Goal: Task Accomplishment & Management: Complete application form

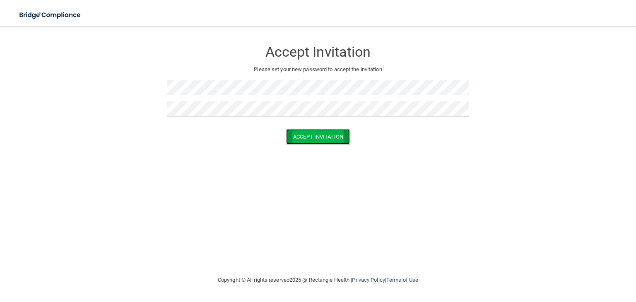
click at [292, 133] on button "Accept Invitation" at bounding box center [318, 136] width 64 height 15
click at [318, 149] on button "Accept Invitation" at bounding box center [318, 148] width 64 height 15
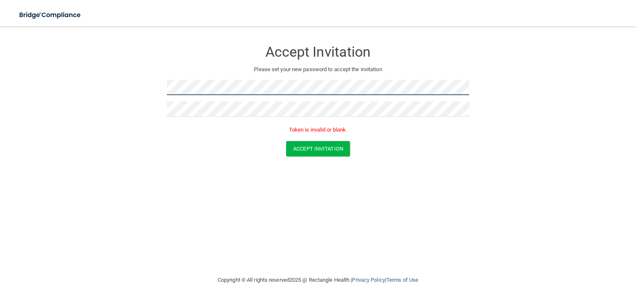
click at [116, 77] on form "Accept Invitation Please set your new password to accept the invitation Token i…" at bounding box center [318, 101] width 603 height 132
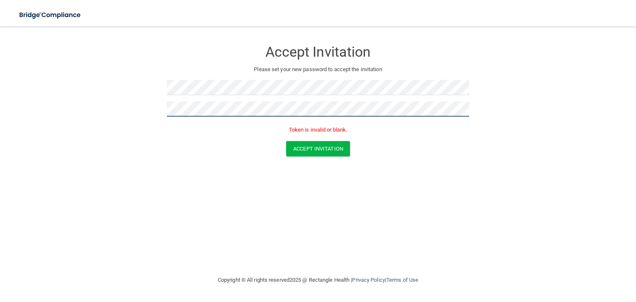
click at [120, 97] on form "Accept Invitation Please set your new password to accept the invitation Token i…" at bounding box center [318, 101] width 603 height 132
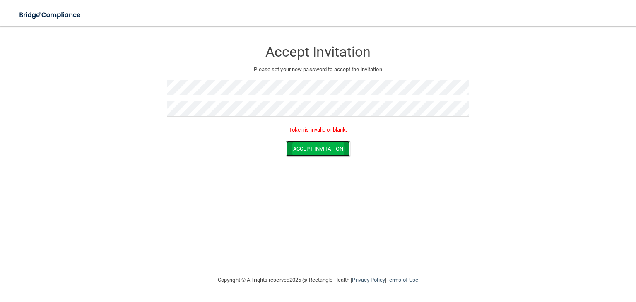
click at [309, 145] on button "Accept Invitation" at bounding box center [318, 148] width 64 height 15
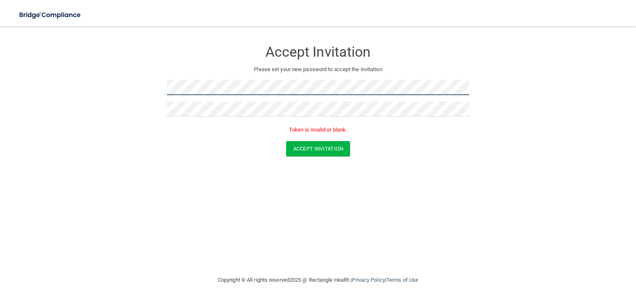
click at [75, 48] on form "Accept Invitation Please set your new password to accept the invitation Token i…" at bounding box center [318, 101] width 603 height 132
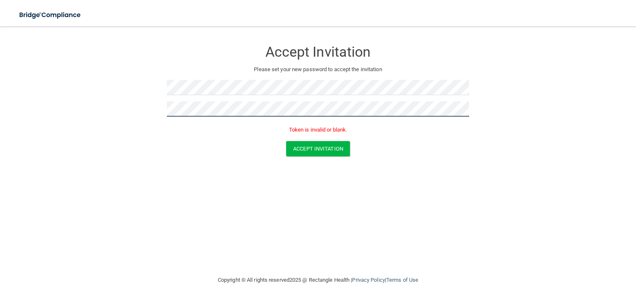
click at [111, 109] on form "Accept Invitation Please set your new password to accept the invitation Token i…" at bounding box center [318, 101] width 603 height 132
click at [319, 123] on div "Token is invalid or blank." at bounding box center [318, 132] width 302 height 18
click at [323, 129] on p "Token is invalid or blank." at bounding box center [318, 130] width 302 height 10
click at [324, 129] on p "Token is invalid or blank." at bounding box center [318, 130] width 302 height 10
click at [328, 156] on form "Accept Invitation Please set your new password to accept the invitation Token i…" at bounding box center [318, 101] width 603 height 132
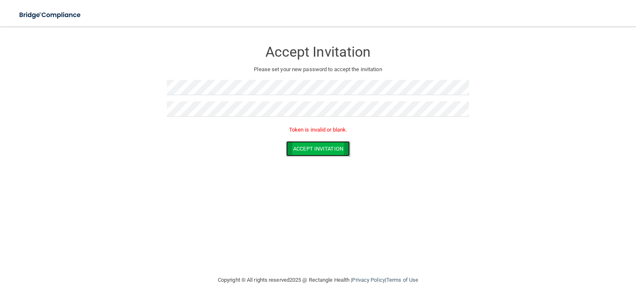
click at [312, 146] on button "Accept Invitation" at bounding box center [318, 148] width 64 height 15
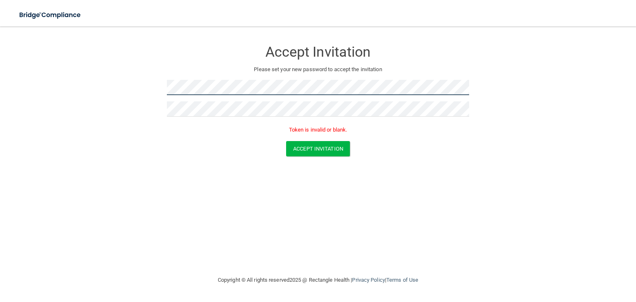
click at [96, 65] on form "Accept Invitation Please set your new password to accept the invitation Token i…" at bounding box center [318, 101] width 603 height 132
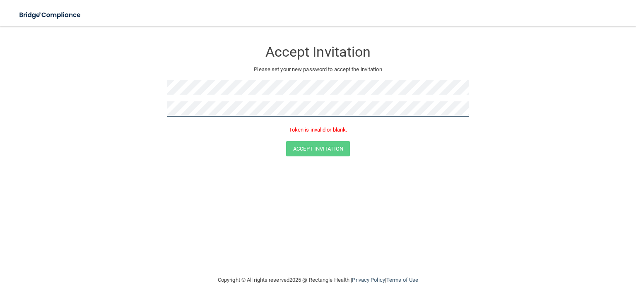
click at [36, 66] on form "Accept Invitation Please set your new password to accept the invitation Token i…" at bounding box center [318, 101] width 603 height 132
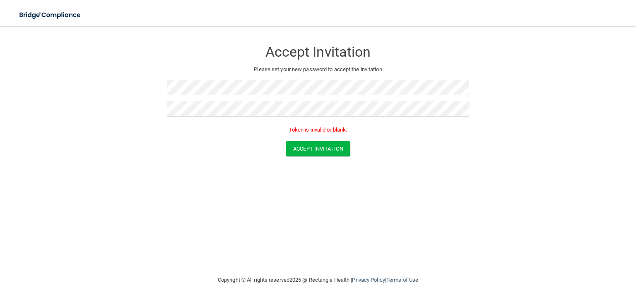
click at [335, 128] on p "Token is invalid or blank." at bounding box center [318, 130] width 302 height 10
click at [45, 89] on form "Accept Invitation Please set your new password to accept the invitation Token i…" at bounding box center [318, 101] width 603 height 132
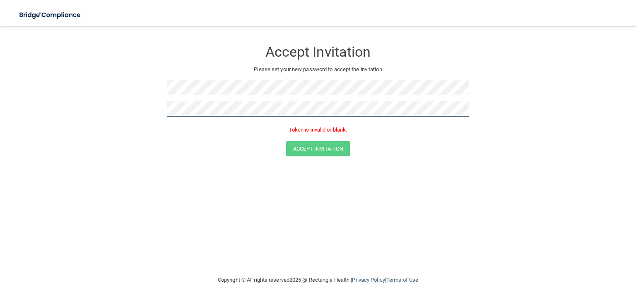
click at [109, 98] on form "Accept Invitation Please set your new password to accept the invitation Token i…" at bounding box center [318, 101] width 603 height 132
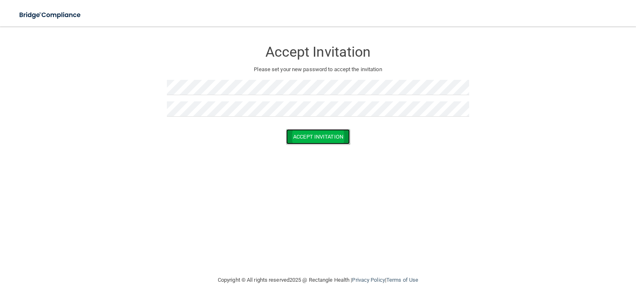
click at [311, 137] on button "Accept Invitation" at bounding box center [318, 136] width 64 height 15
click at [315, 150] on button "Accept Invitation" at bounding box center [318, 148] width 64 height 15
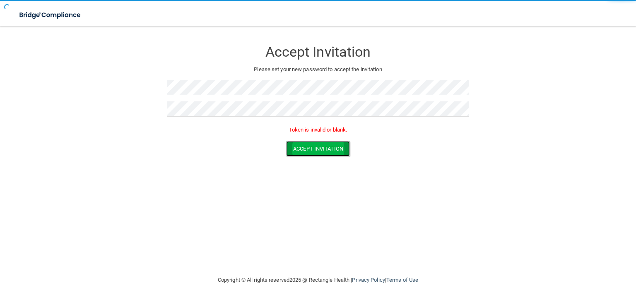
click at [315, 150] on button "Accept Invitation" at bounding box center [318, 148] width 64 height 15
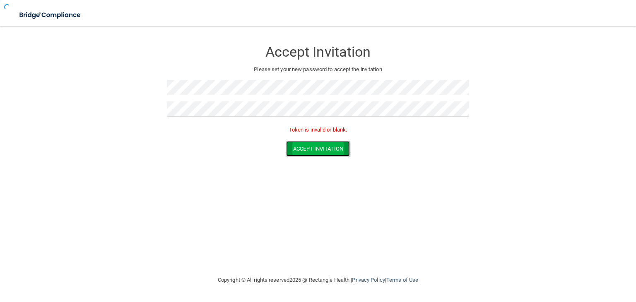
click at [316, 149] on button "Accept Invitation" at bounding box center [318, 148] width 64 height 15
click at [319, 148] on button "Accept Invitation" at bounding box center [318, 148] width 64 height 15
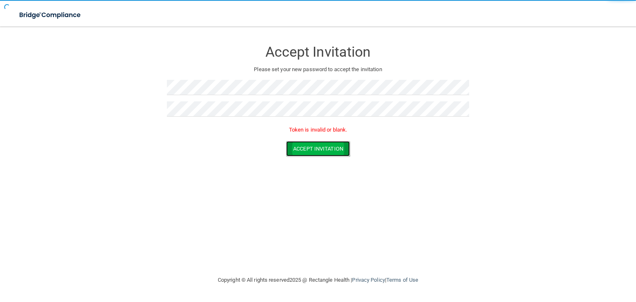
click at [318, 149] on button "Accept Invitation" at bounding box center [318, 148] width 64 height 15
